Goal: Information Seeking & Learning: Learn about a topic

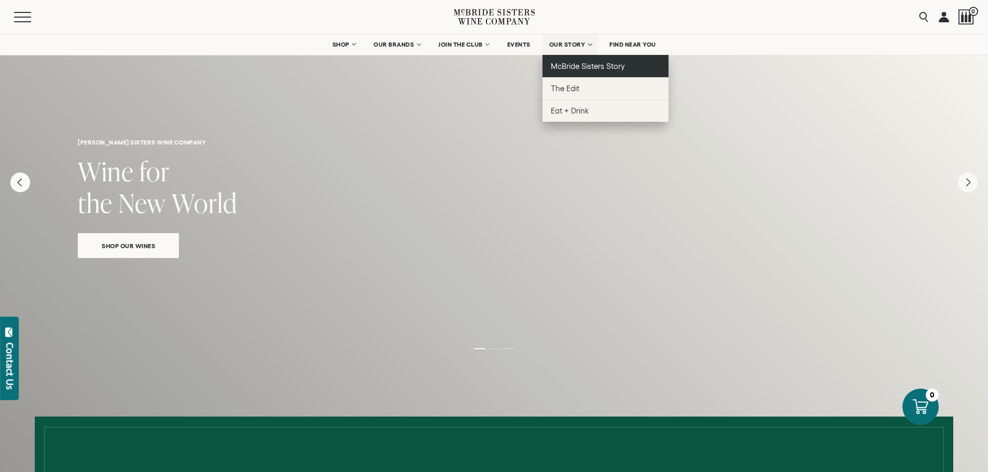
click at [597, 68] on span "McBride Sisters Story" at bounding box center [588, 66] width 74 height 9
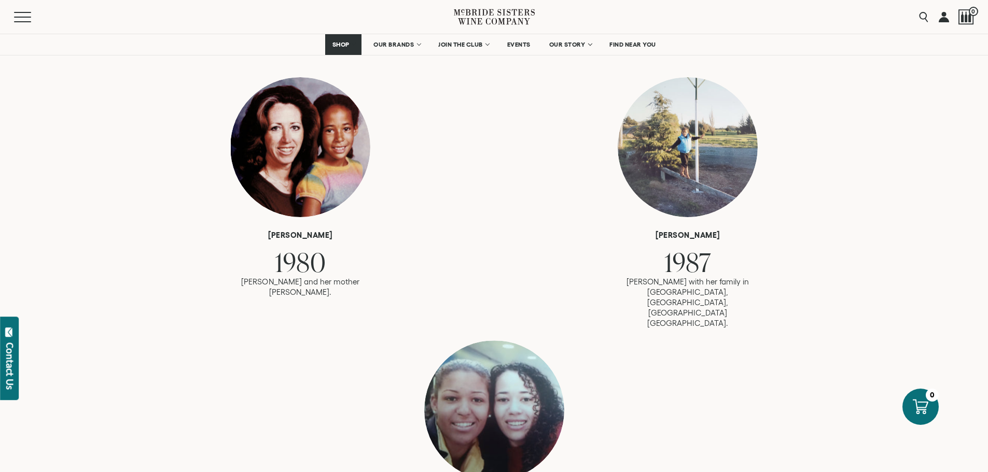
scroll to position [519, 0]
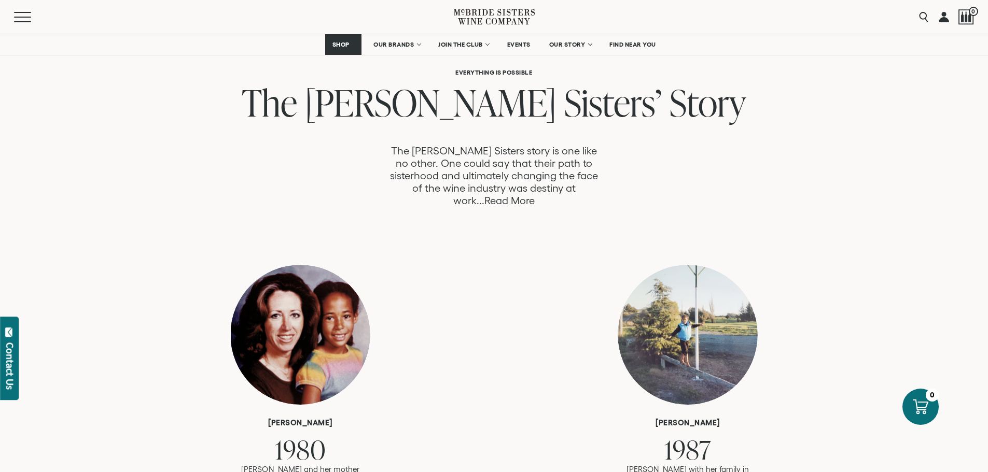
click at [535, 195] on link "Read More" at bounding box center [509, 201] width 50 height 12
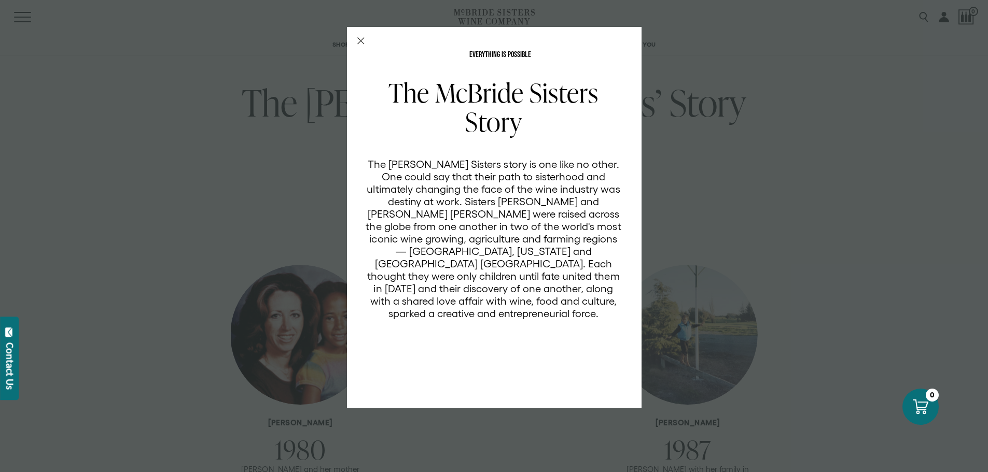
scroll to position [0, 0]
click at [744, 175] on div "EVERYTHING IS POSSIBLE The [PERSON_NAME] Sisters Story The [PERSON_NAME] Sister…" at bounding box center [494, 236] width 988 height 472
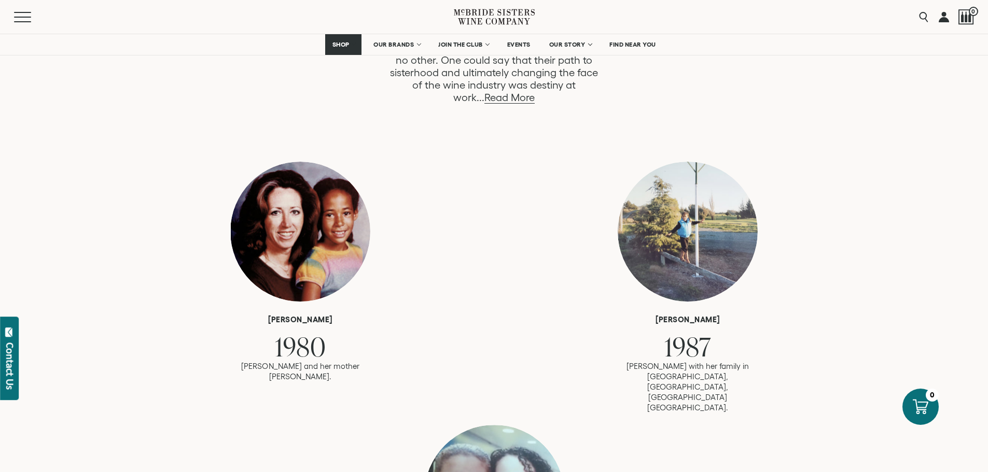
scroll to position [622, 0]
click at [690, 219] on div at bounding box center [688, 231] width 140 height 140
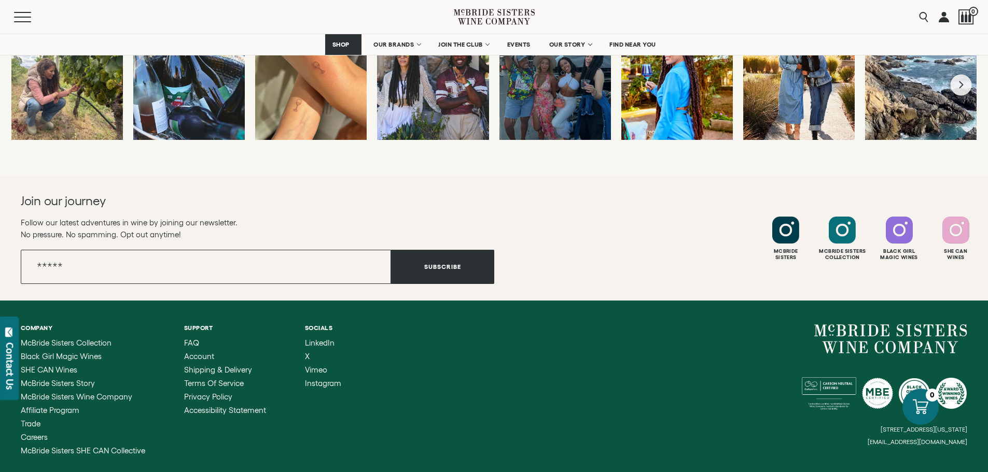
scroll to position [4103, 0]
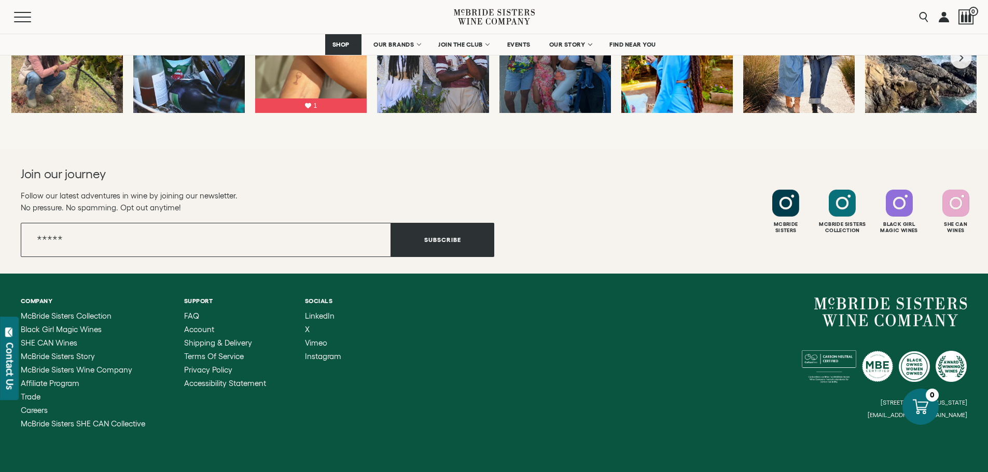
drag, startPoint x: 790, startPoint y: 350, endPoint x: 953, endPoint y: 351, distance: 162.3
click at [953, 399] on small "[STREET_ADDRESS][US_STATE]" at bounding box center [924, 402] width 87 height 7
drag, startPoint x: 971, startPoint y: 351, endPoint x: 963, endPoint y: 350, distance: 8.4
click at [963, 350] on div "Company [PERSON_NAME] Sisters Collection Black Girl Magic Wines SHE CAN Wines […" at bounding box center [494, 363] width 988 height 178
